Goal: Transaction & Acquisition: Register for event/course

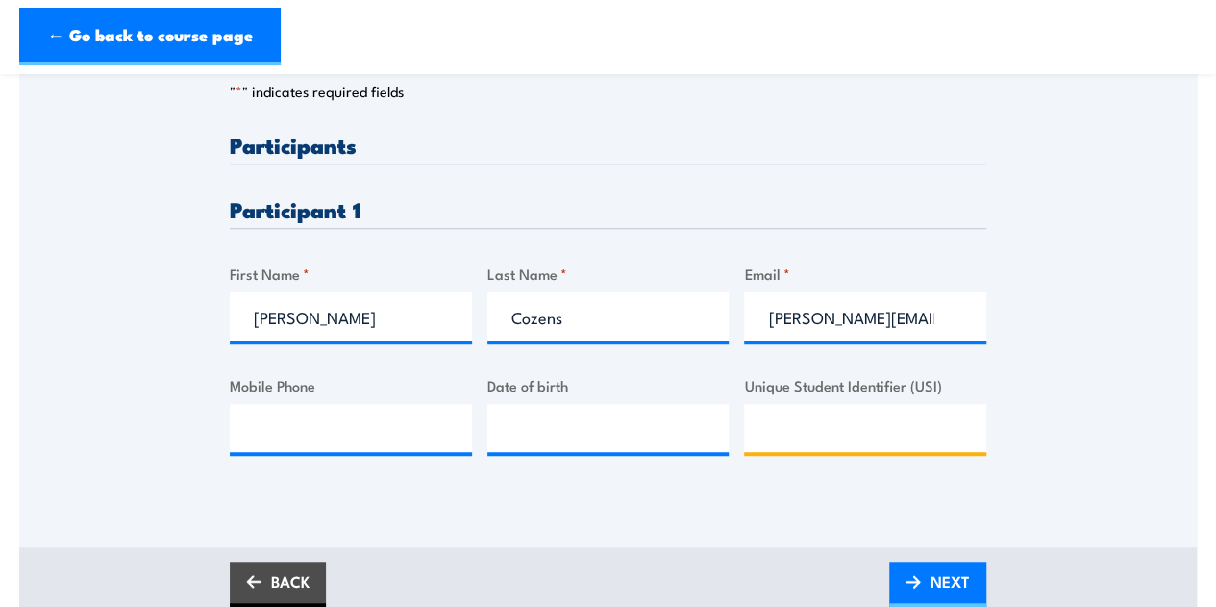
click at [790, 433] on input "Unique Student Identifier (USI)" at bounding box center [865, 428] width 242 height 48
paste input "X6Z2QMELT7"
type input "X6Z2QMELT7"
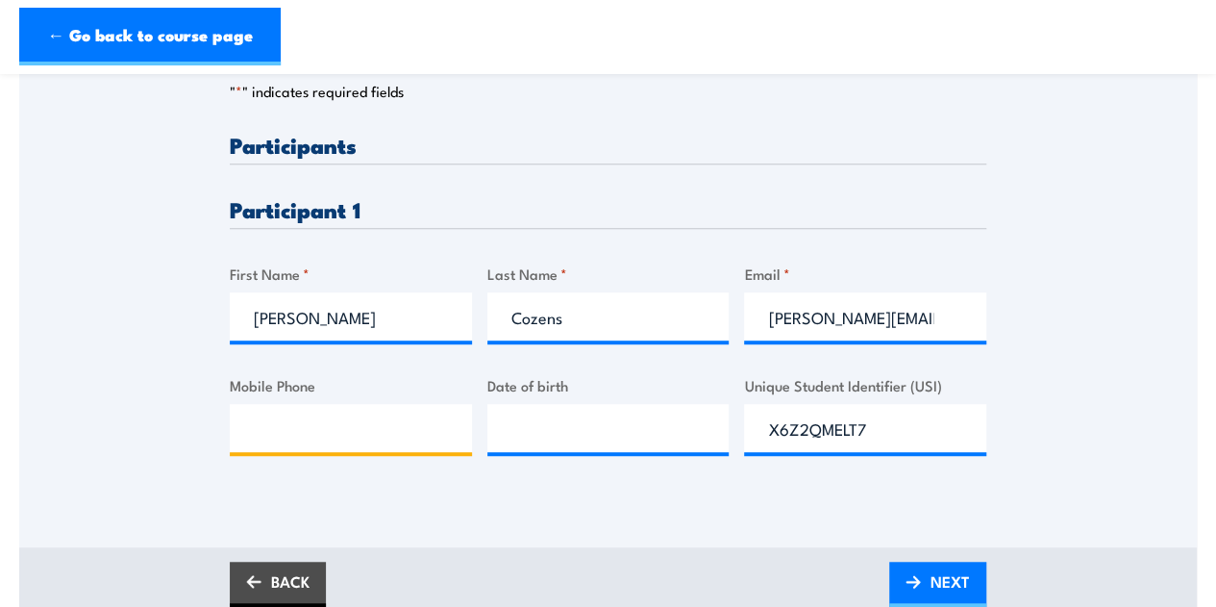
click at [294, 443] on input "Mobile Phone" at bounding box center [351, 428] width 242 height 48
click at [259, 449] on input "Mobile Phone" at bounding box center [351, 428] width 242 height 48
click at [345, 434] on input "Mobile Phone" at bounding box center [351, 428] width 242 height 48
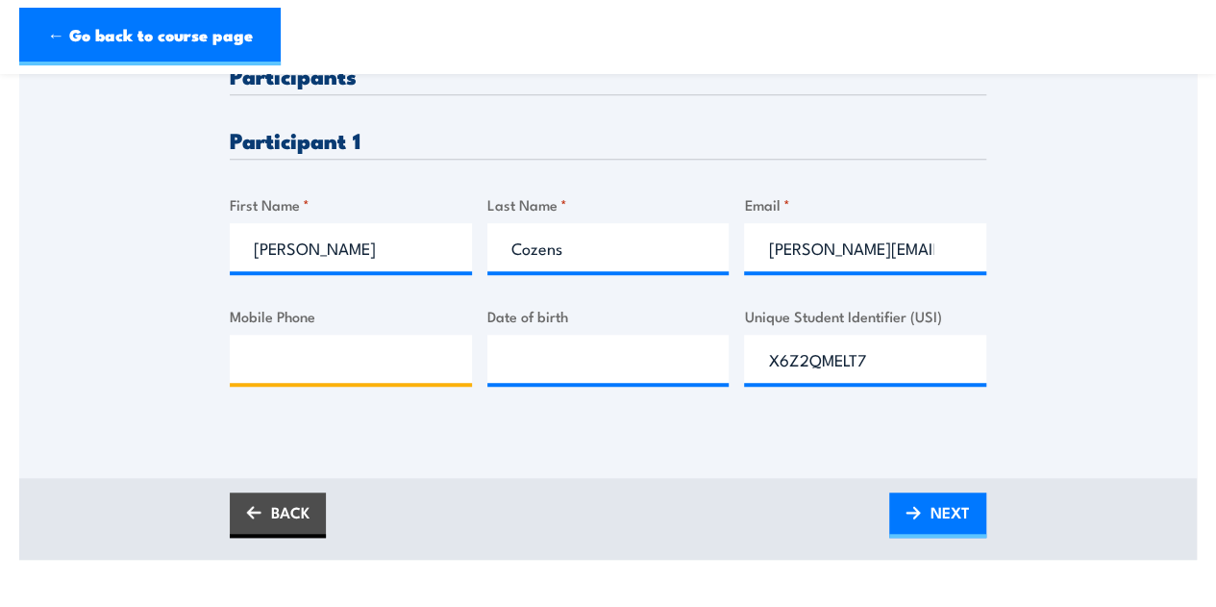
scroll to position [529, 0]
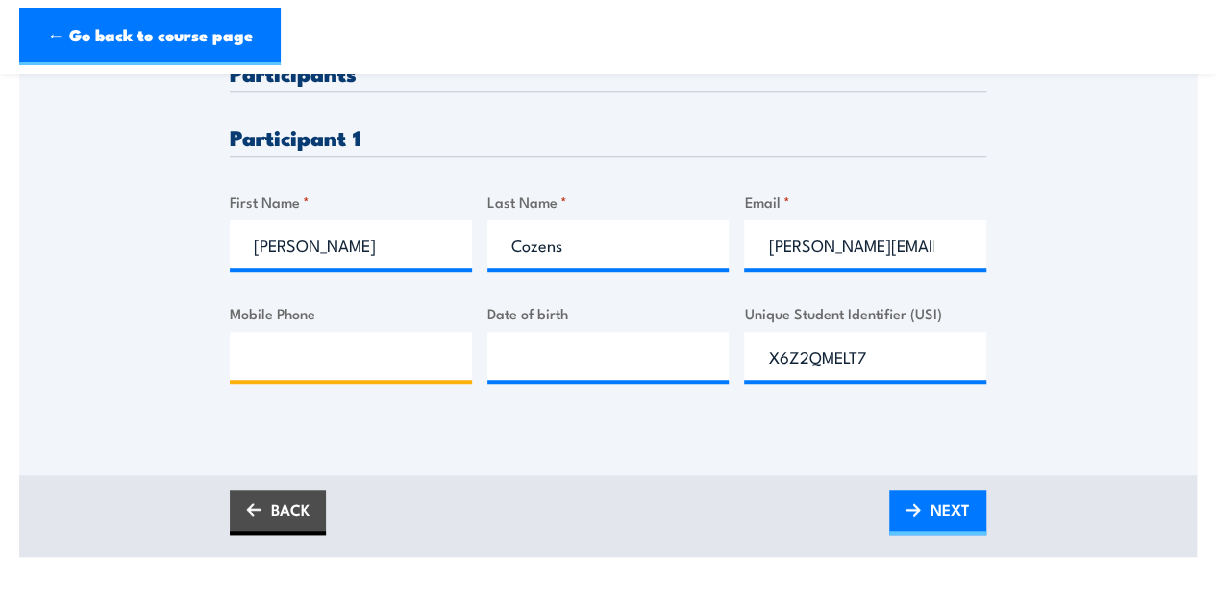
click at [285, 374] on input "Mobile Phone" at bounding box center [351, 356] width 242 height 48
paste input "M 0403 987 669 |"
type input "0403987669"
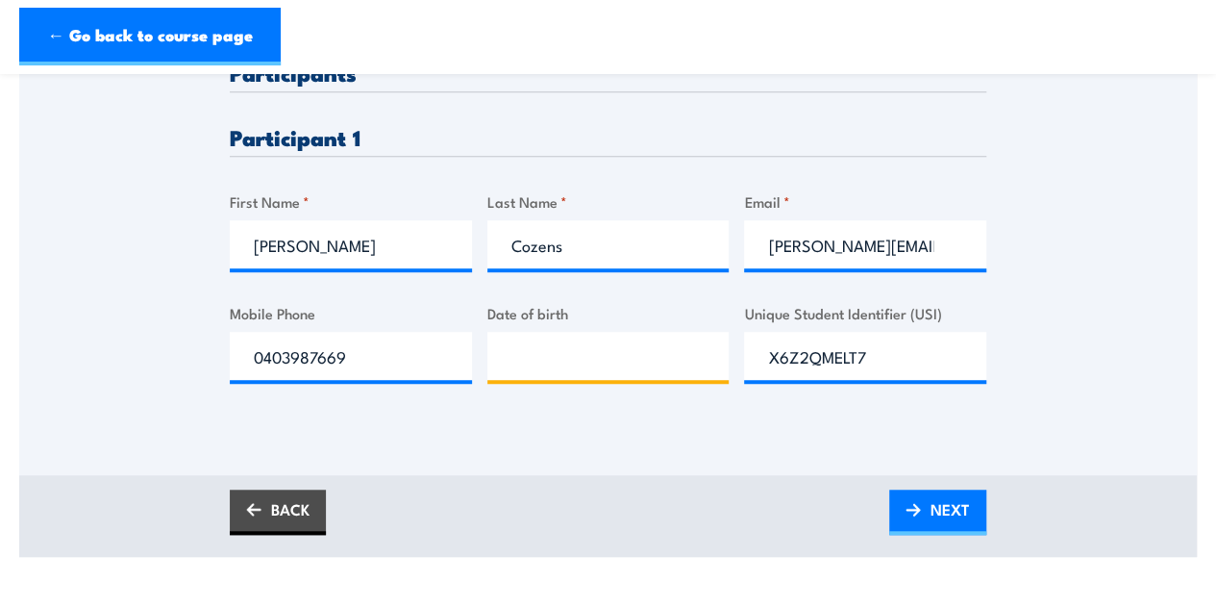
type input "__/__/____"
click at [526, 368] on input "__/__/____" at bounding box center [608, 356] width 242 height 48
type input "06/12/____"
click at [510, 366] on input "__/__/____" at bounding box center [608, 356] width 242 height 48
type input "[DATE]"
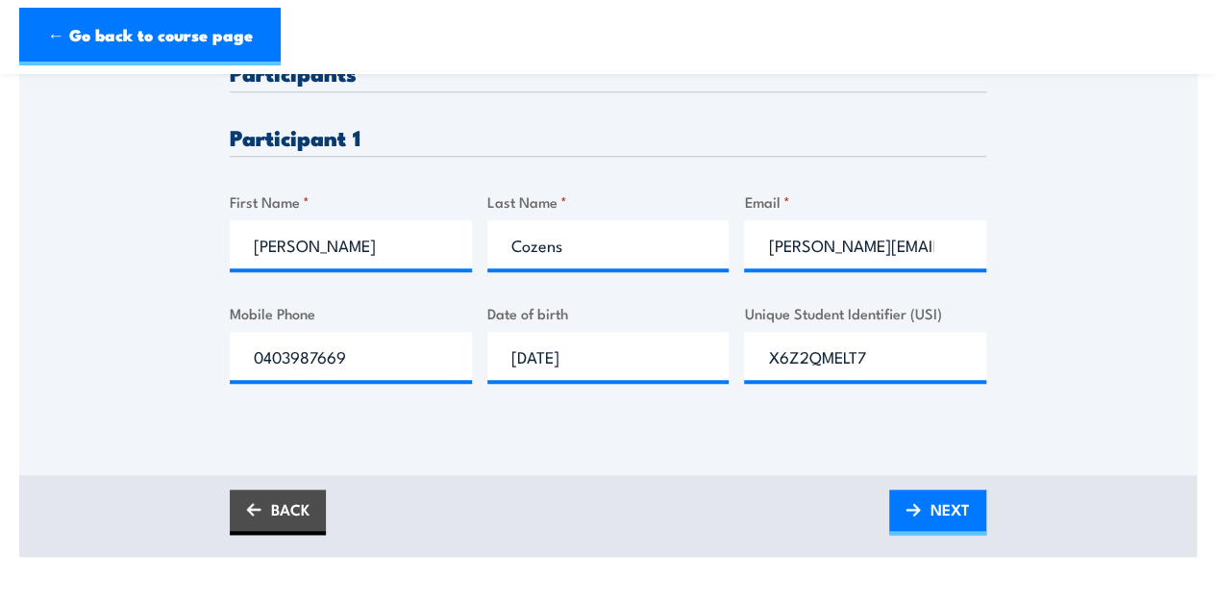
click at [632, 447] on div "Please provide names and contact details for each of the participants below. No…" at bounding box center [608, 139] width 1178 height 672
click at [859, 259] on input "[PERSON_NAME][EMAIL_ADDRESS][PERSON_NAME][DOMAIN_NAME]" at bounding box center [865, 244] width 242 height 48
drag, startPoint x: 929, startPoint y: 519, endPoint x: 553, endPoint y: 468, distance: 379.3
click at [930, 520] on link "NEXT" at bounding box center [937, 511] width 97 height 45
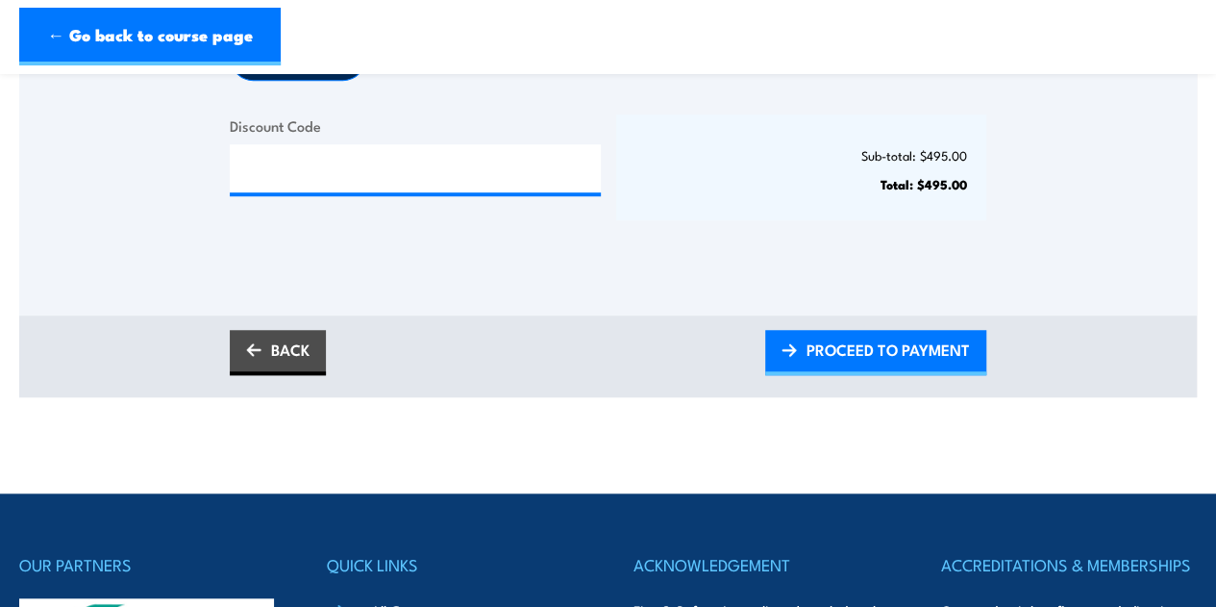
scroll to position [649, 0]
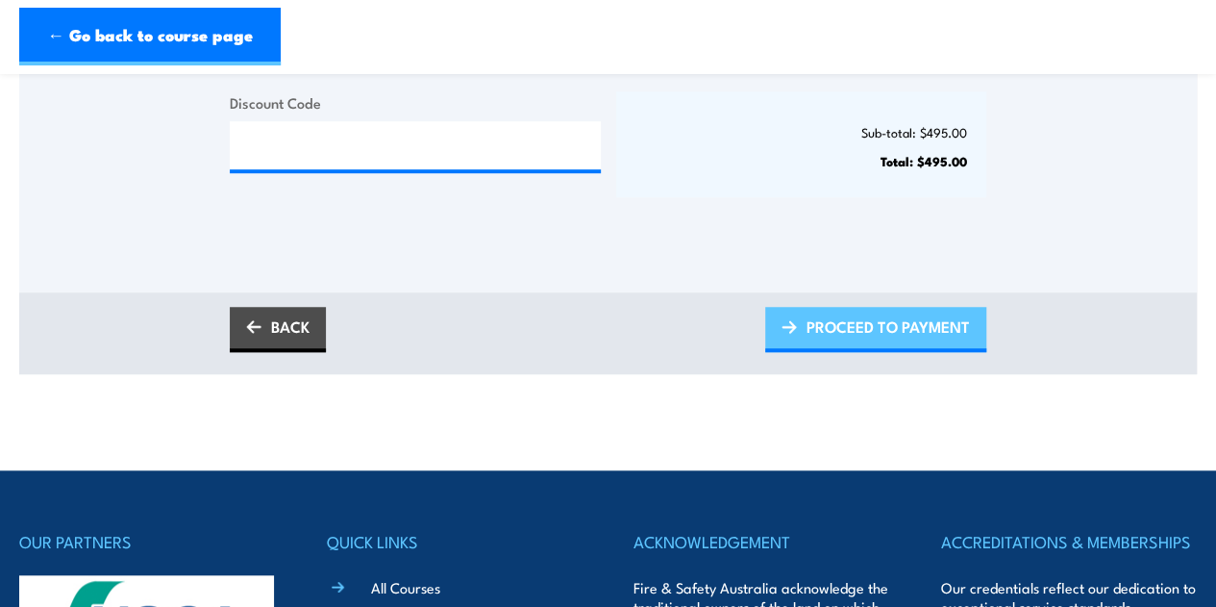
drag, startPoint x: 866, startPoint y: 341, endPoint x: 822, endPoint y: 331, distance: 45.5
click at [866, 341] on span "PROCEED TO PAYMENT" at bounding box center [887, 326] width 163 height 51
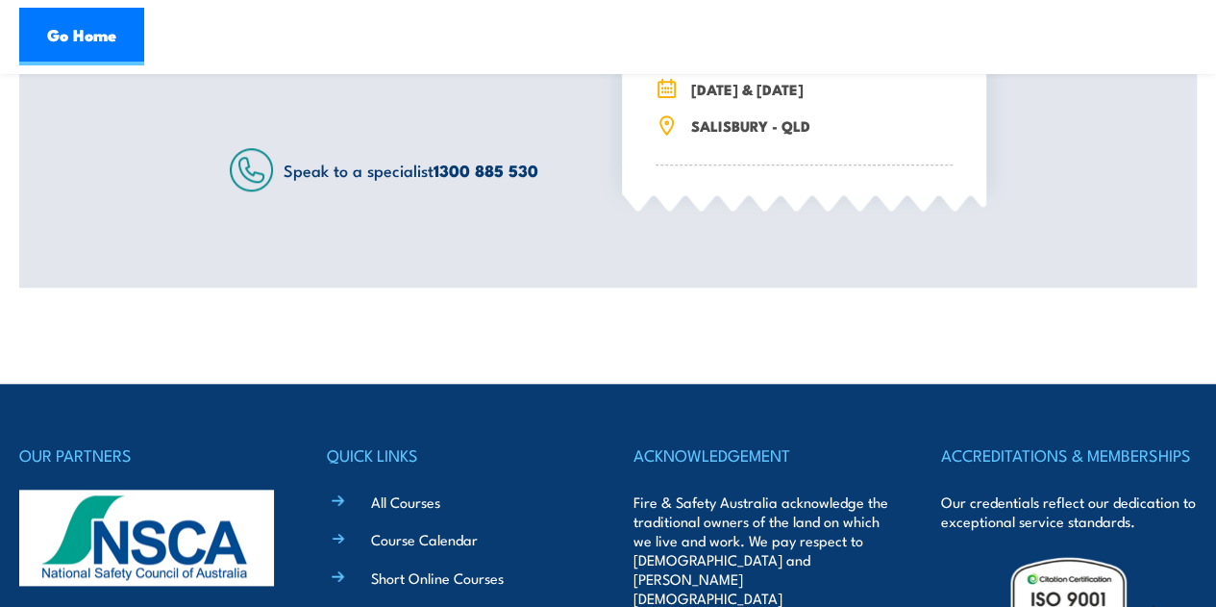
scroll to position [577, 0]
